Goal: Task Accomplishment & Management: Use online tool/utility

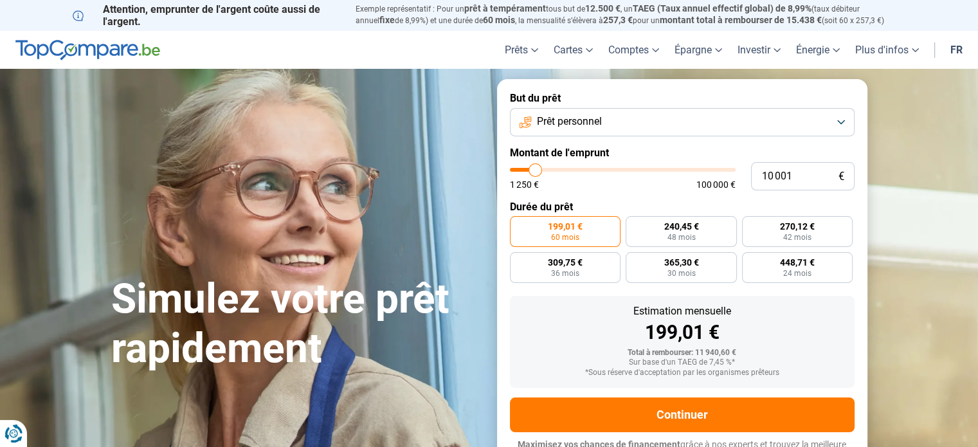
type input "8 500"
type input "8500"
type input "8 750"
type input "8750"
type input "9 250"
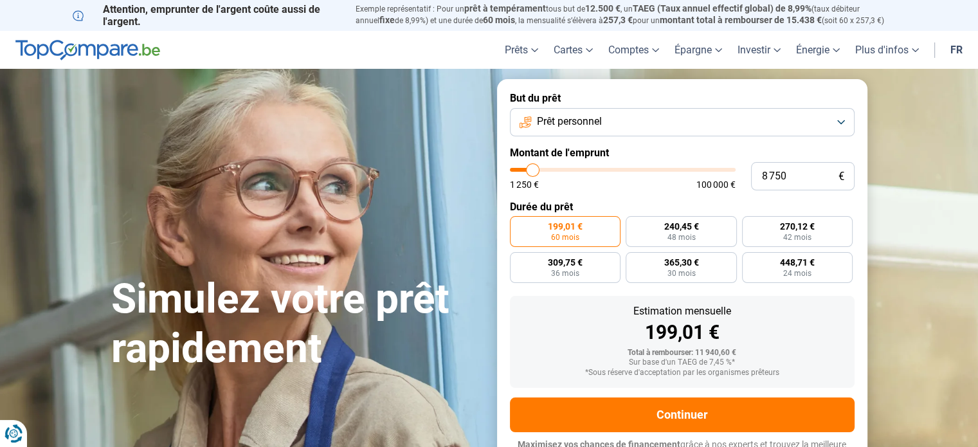
type input "9250"
type input "9 750"
type input "9750"
type input "11 000"
type input "11000"
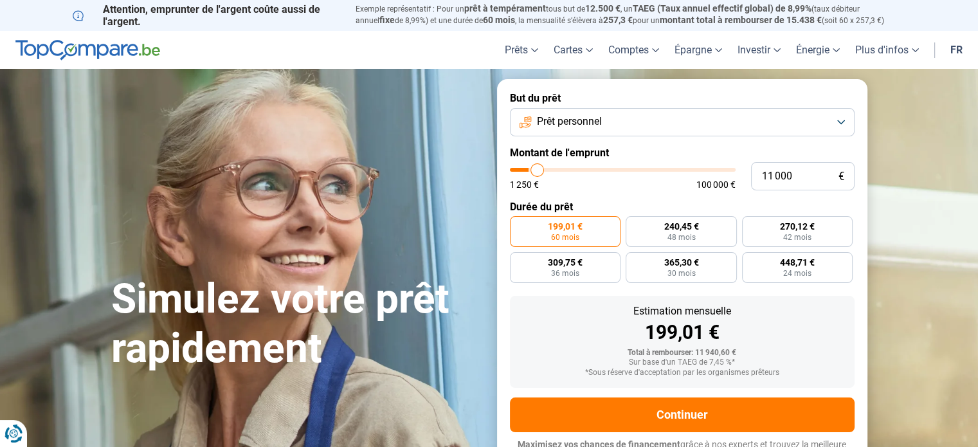
type input "13 750"
type input "13750"
type input "17 250"
type input "17250"
type input "21 500"
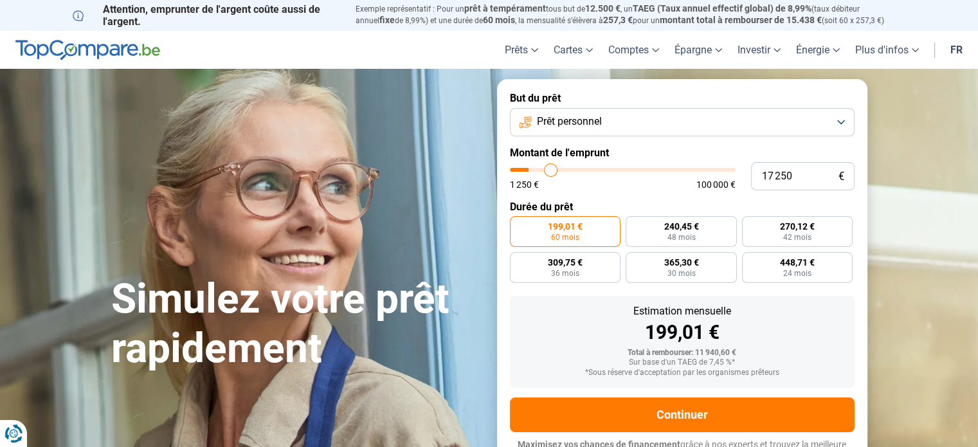
type input "21500"
type input "28 250"
type input "28250"
type input "31 250"
type input "31250"
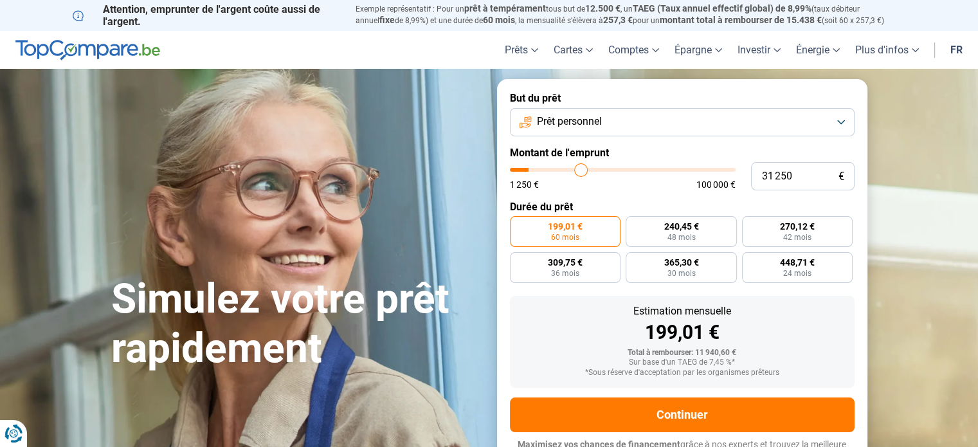
type input "32 750"
type input "32750"
type input "33 750"
type input "33750"
type input "34 500"
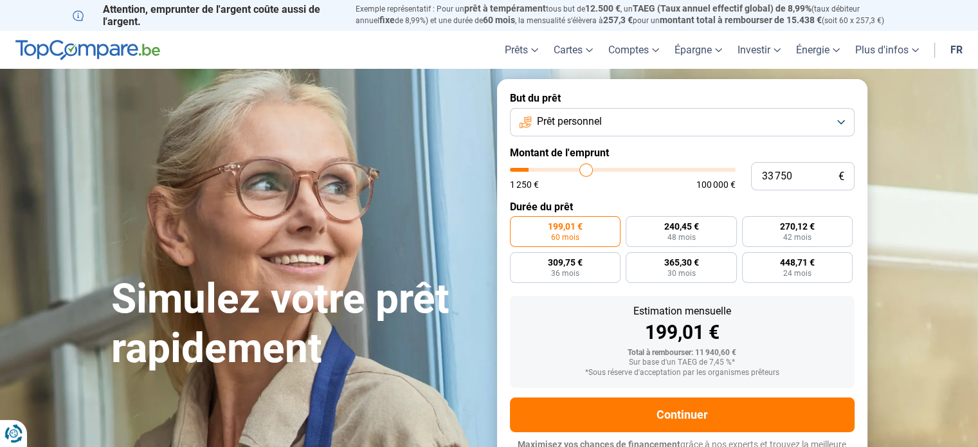
type input "34500"
type input "35 250"
type input "35250"
type input "35 500"
type input "35500"
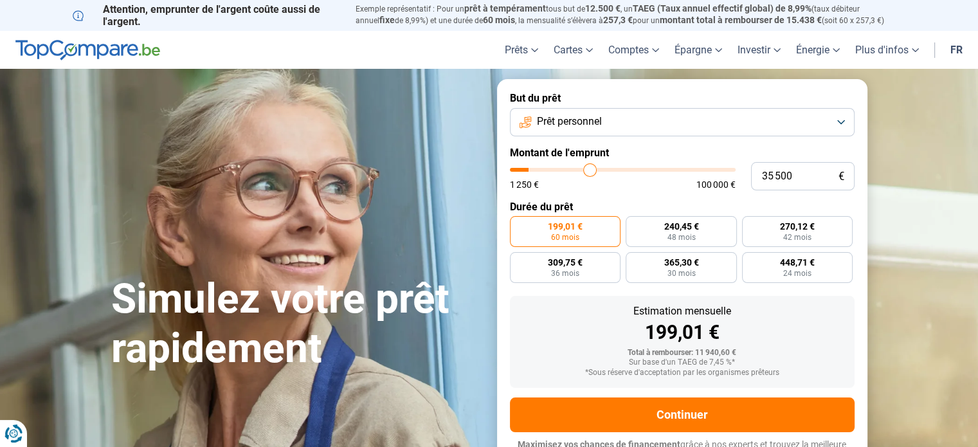
type input "35 750"
type input "35750"
type input "35 250"
type input "35250"
type input "34 500"
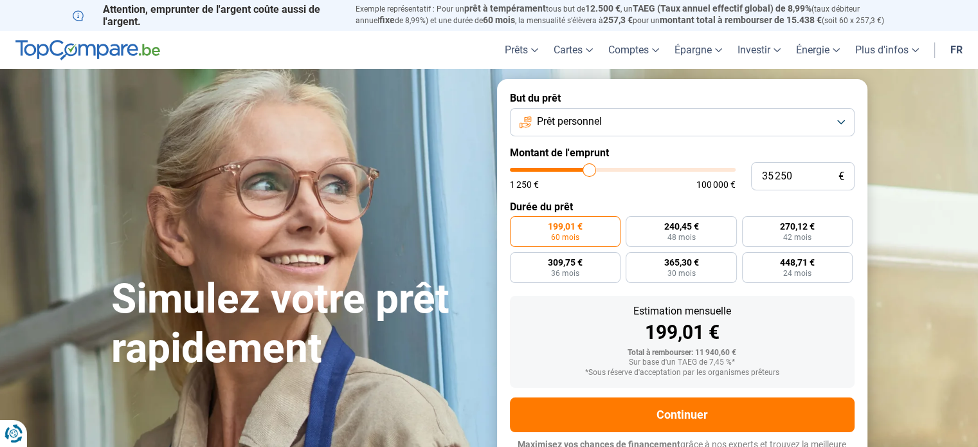
type input "34500"
type input "33 750"
type input "33750"
type input "32 500"
type input "32500"
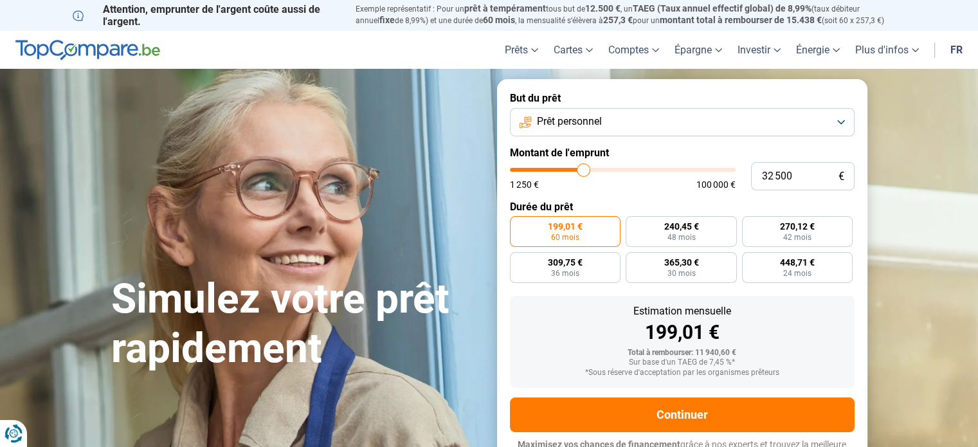
type input "31 500"
type input "31500"
type input "30 750"
type input "30750"
type input "30 000"
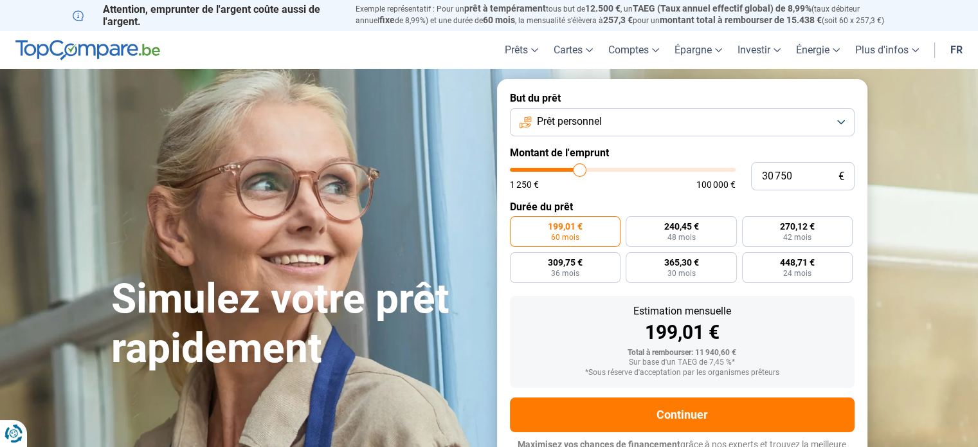
type input "30000"
type input "29 500"
type input "29500"
type input "29 250"
type input "29250"
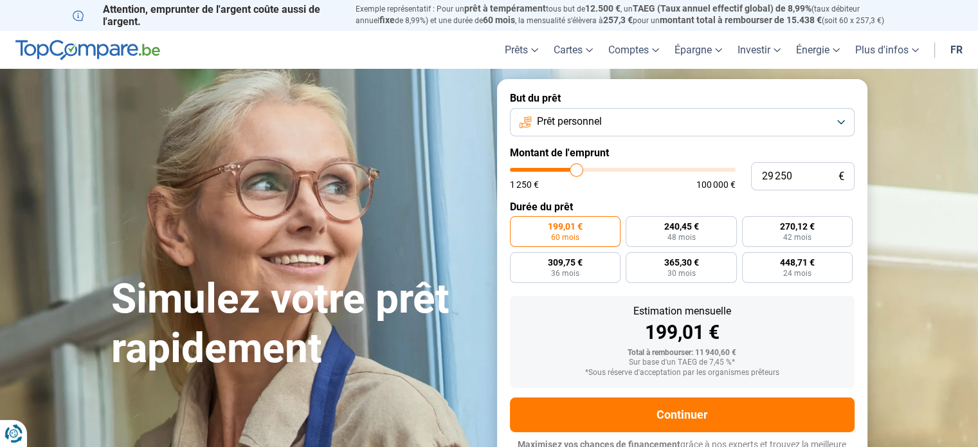
type input "29 000"
type input "29000"
type input "29 500"
type input "29500"
type input "29 750"
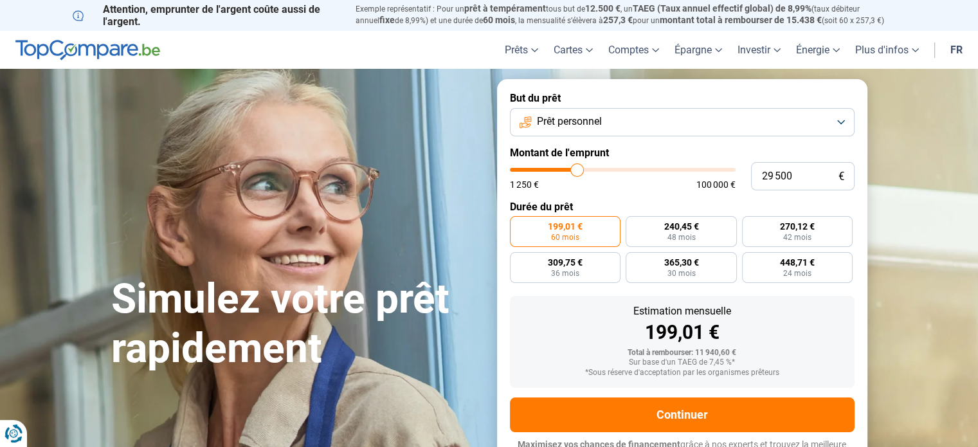
type input "29750"
type input "30 000"
drag, startPoint x: 531, startPoint y: 168, endPoint x: 578, endPoint y: 174, distance: 47.3
type input "30000"
click at [578, 172] on input "range" at bounding box center [623, 170] width 226 height 4
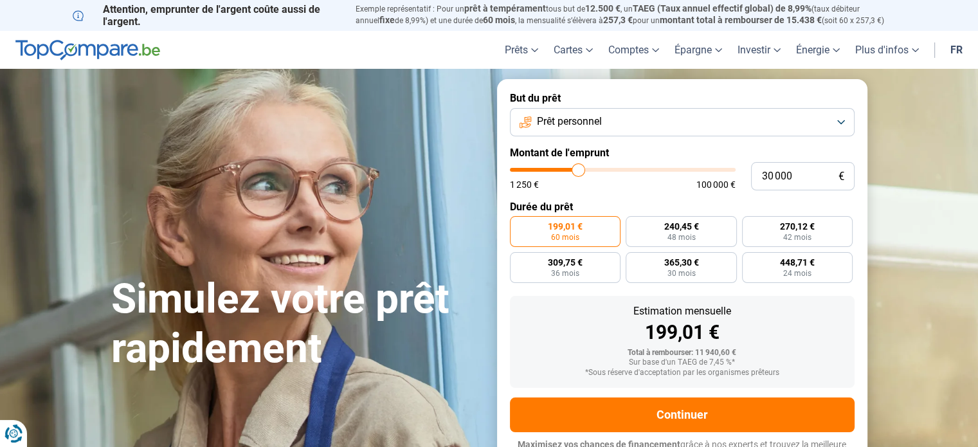
radio input "false"
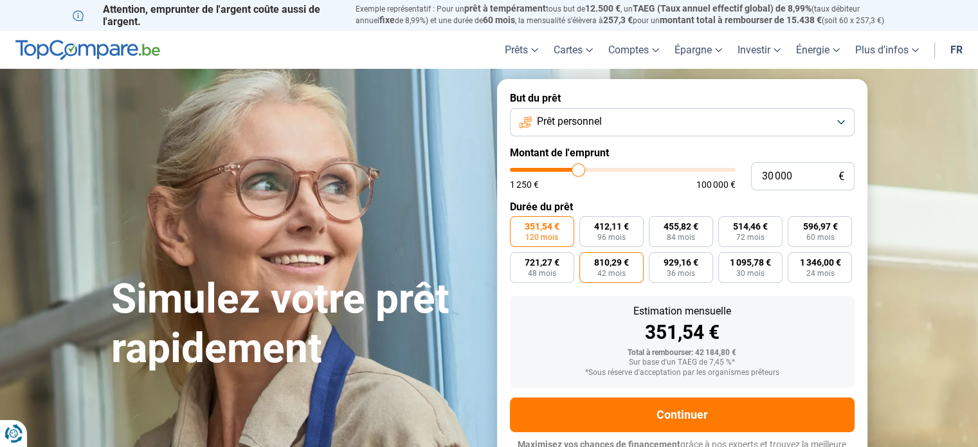
scroll to position [17, 0]
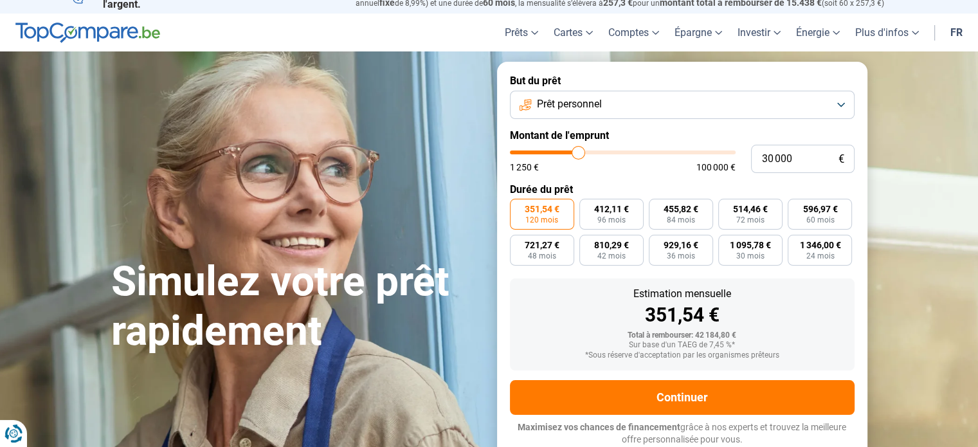
click at [530, 221] on span "120 mois" at bounding box center [541, 220] width 33 height 8
click at [518, 207] on input "351,54 € 120 mois" at bounding box center [514, 203] width 8 height 8
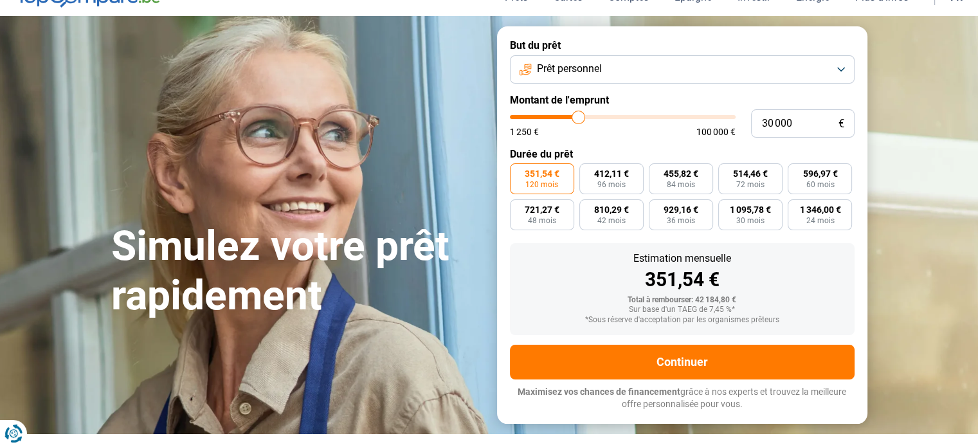
scroll to position [0, 0]
